Goal: Information Seeking & Learning: Stay updated

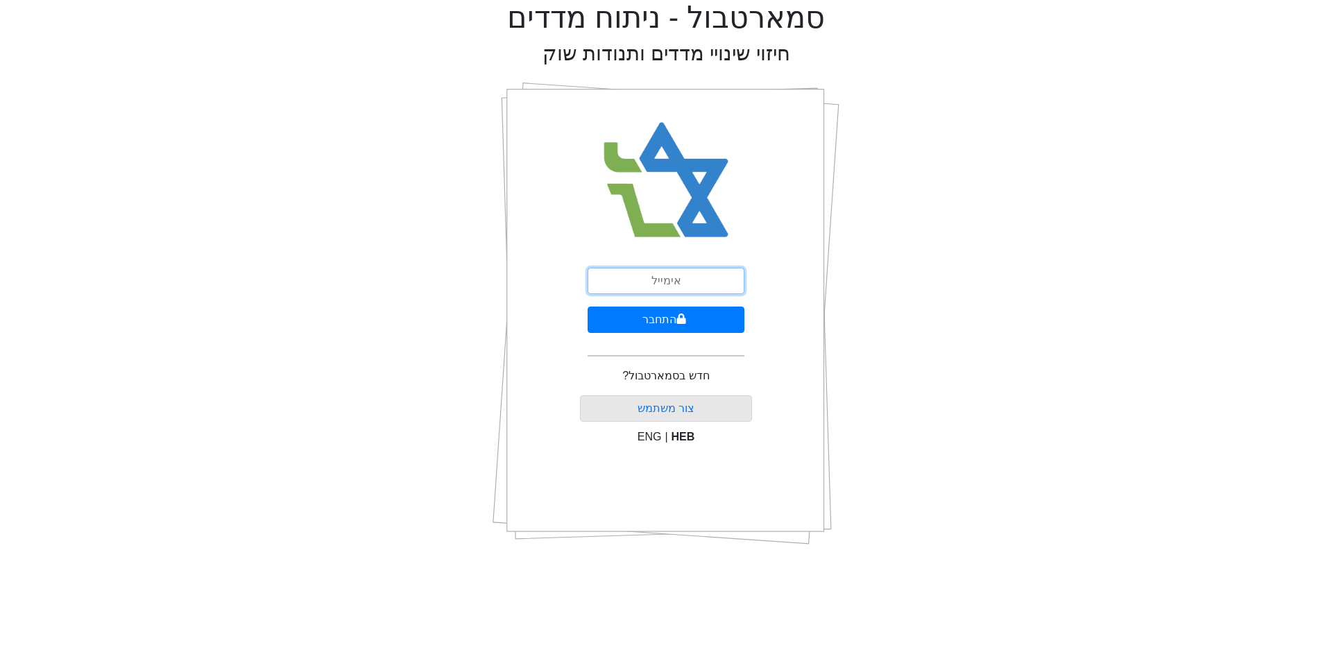
click at [635, 276] on input "email" at bounding box center [665, 281] width 157 height 26
type input "[EMAIL_ADDRESS][DOMAIN_NAME]"
click at [676, 318] on icon "submit" at bounding box center [681, 318] width 10 height 11
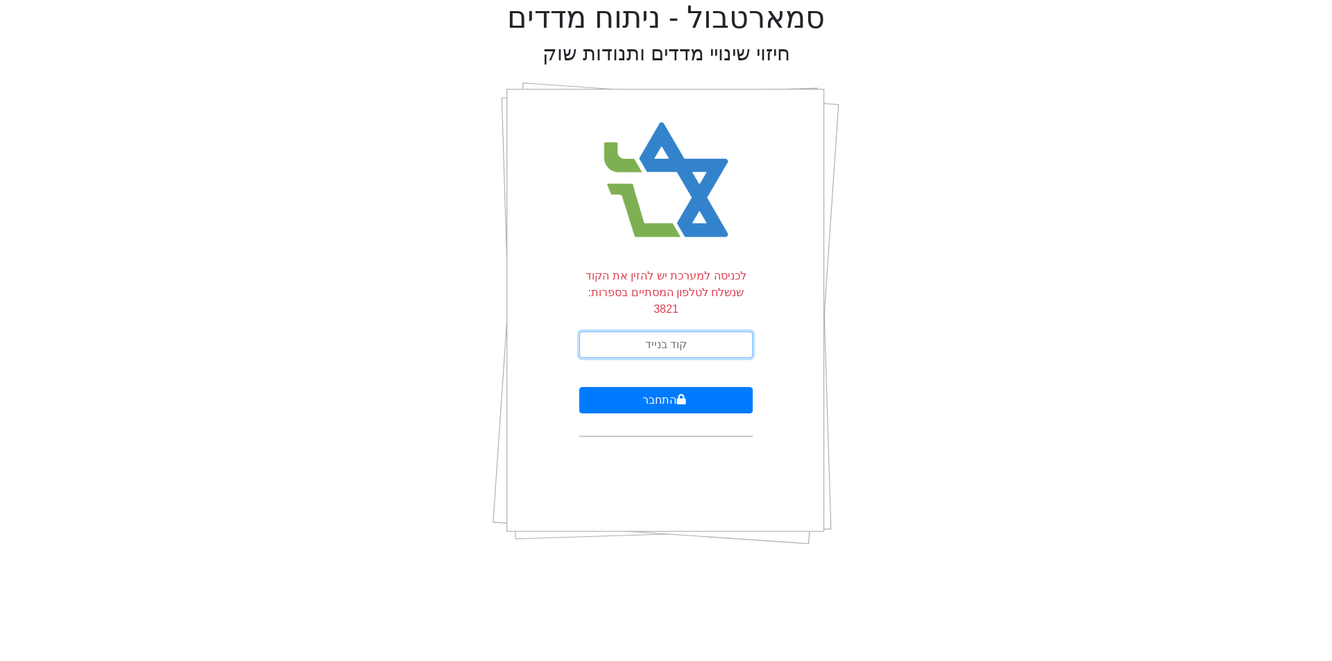
click at [653, 331] on input "text" at bounding box center [665, 344] width 173 height 26
type input "389493"
click at [663, 387] on button "התחבר" at bounding box center [665, 400] width 173 height 26
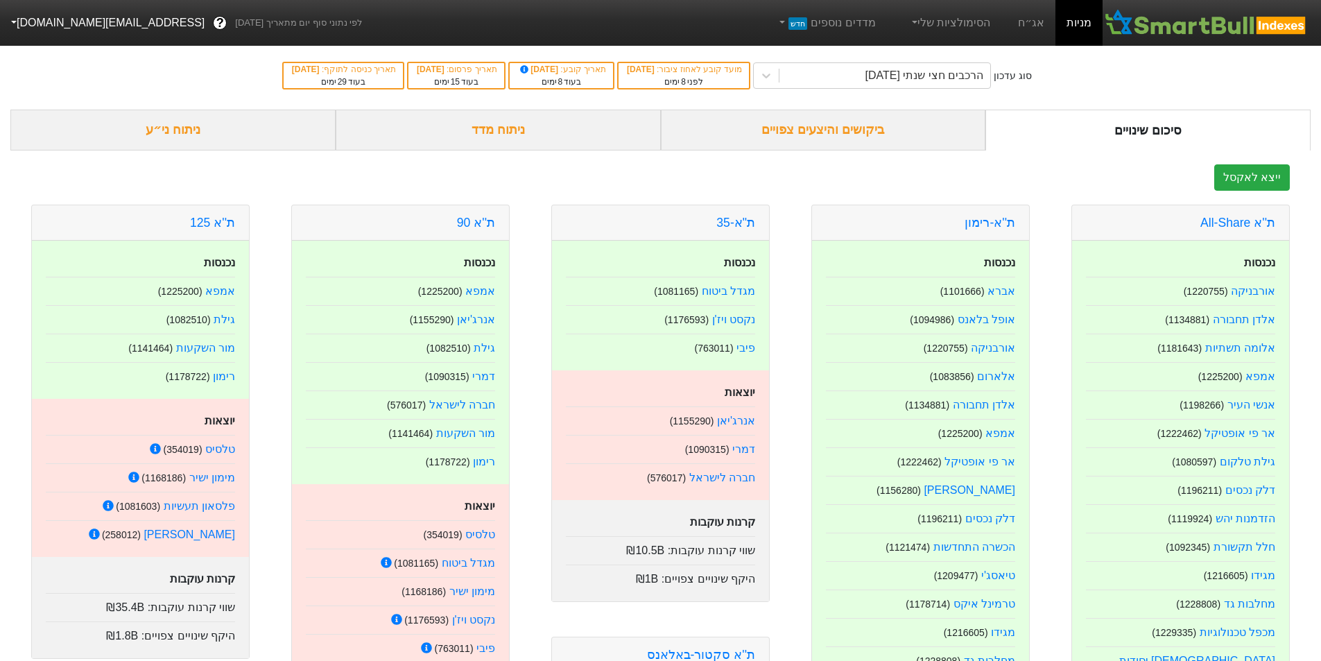
click at [810, 129] on div "ביקושים והיצעים צפויים" at bounding box center [823, 130] width 325 height 41
